Goal: Information Seeking & Learning: Stay updated

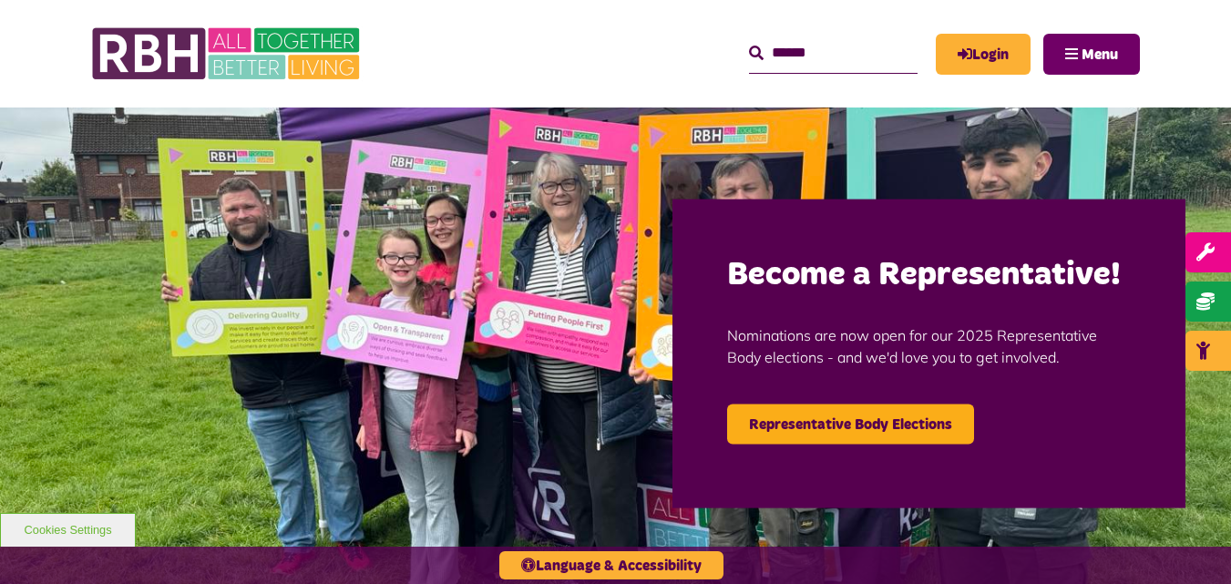
drag, startPoint x: 0, startPoint y: 0, endPoint x: 1105, endPoint y: 57, distance: 1106.1
click at [1105, 57] on span "Menu" at bounding box center [1100, 54] width 36 height 15
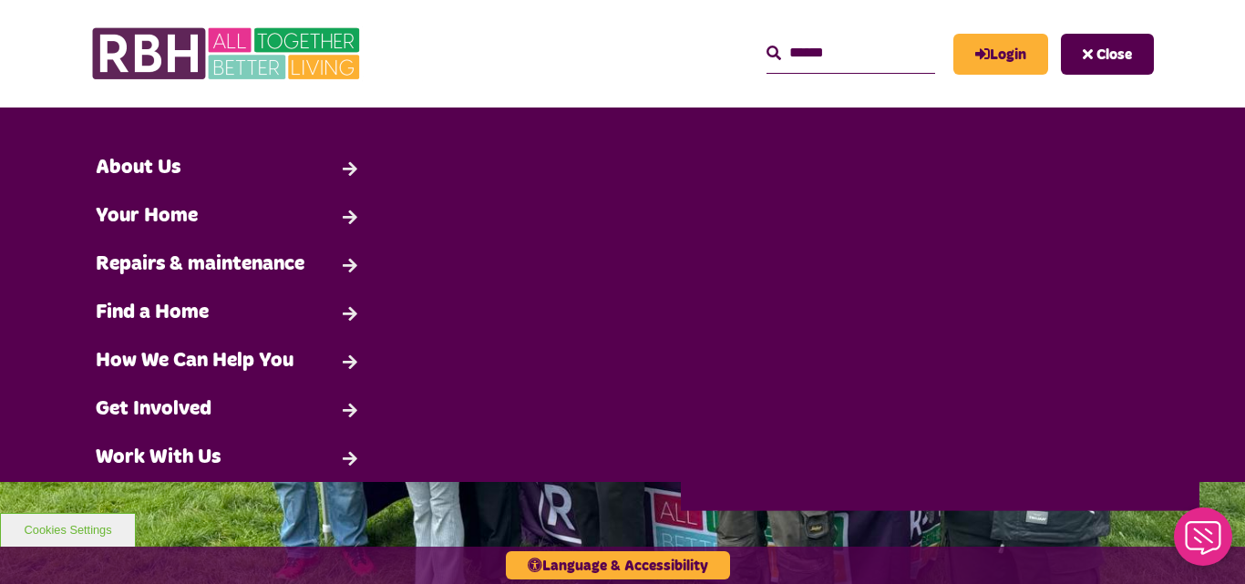
click at [846, 50] on input "Search" at bounding box center [850, 53] width 169 height 39
type input "****"
click at [766, 43] on button "Search" at bounding box center [773, 54] width 15 height 22
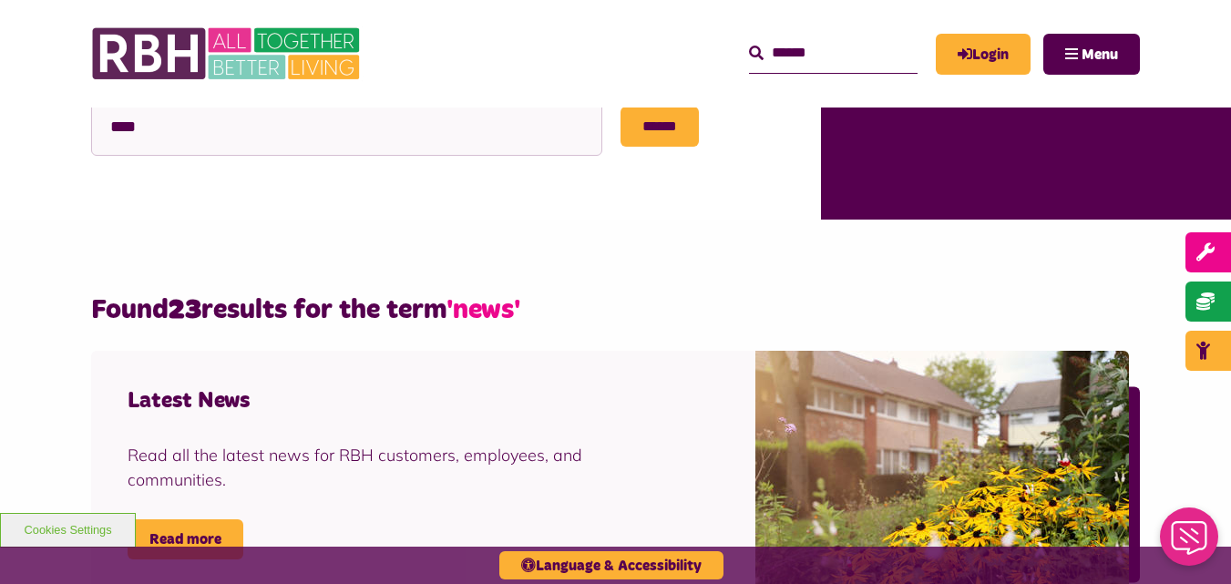
scroll to position [471, 0]
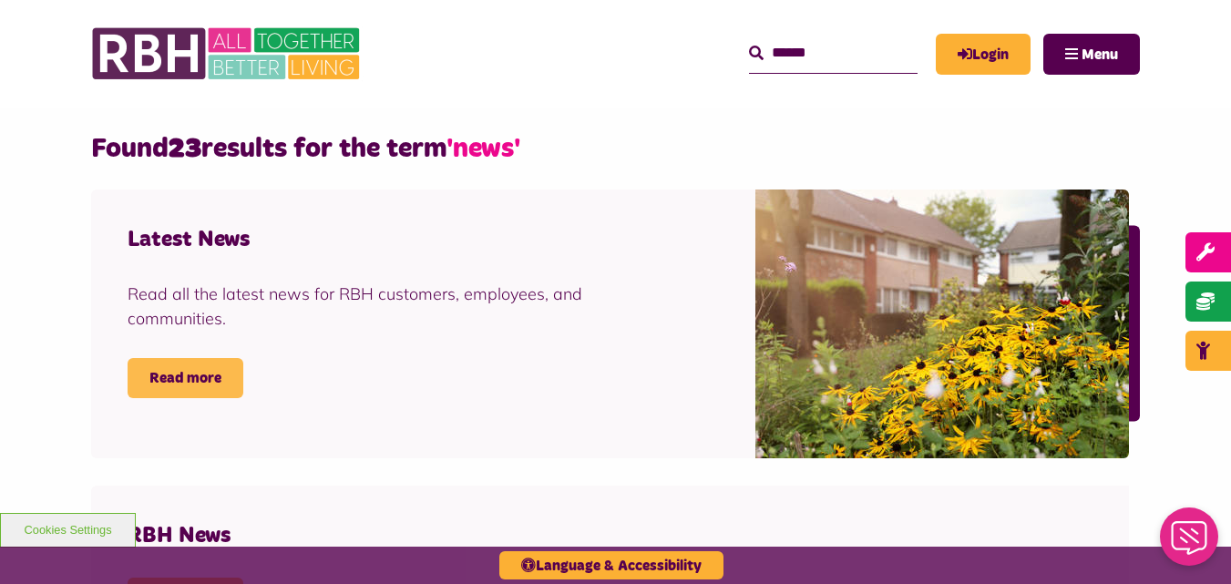
click at [179, 360] on link "Read more" at bounding box center [186, 378] width 116 height 40
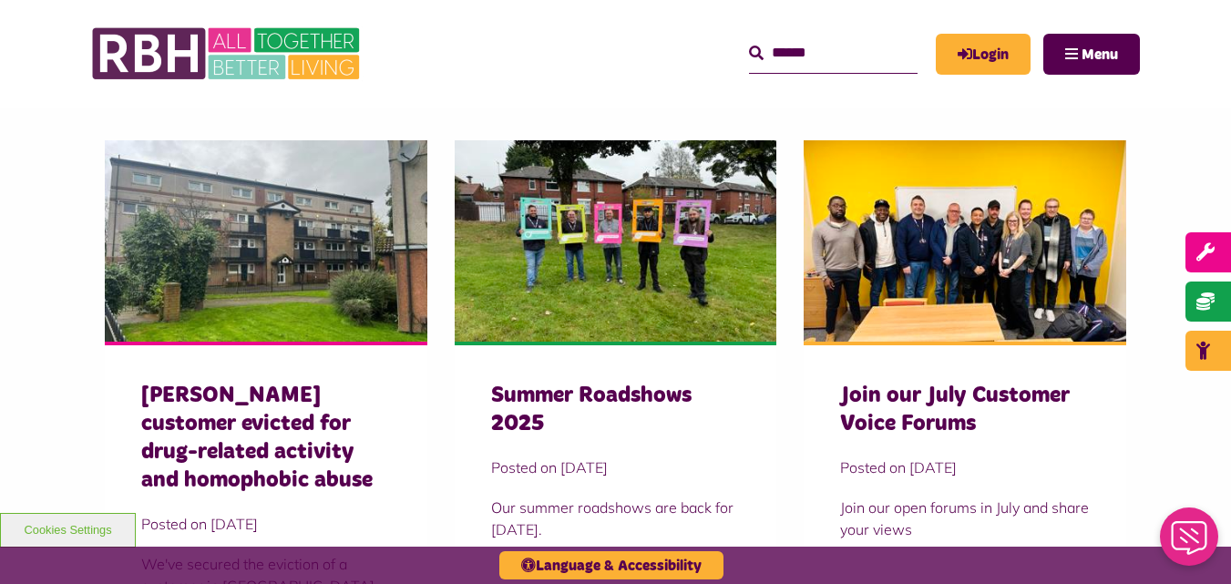
scroll to position [608, 0]
